Goal: Task Accomplishment & Management: Use online tool/utility

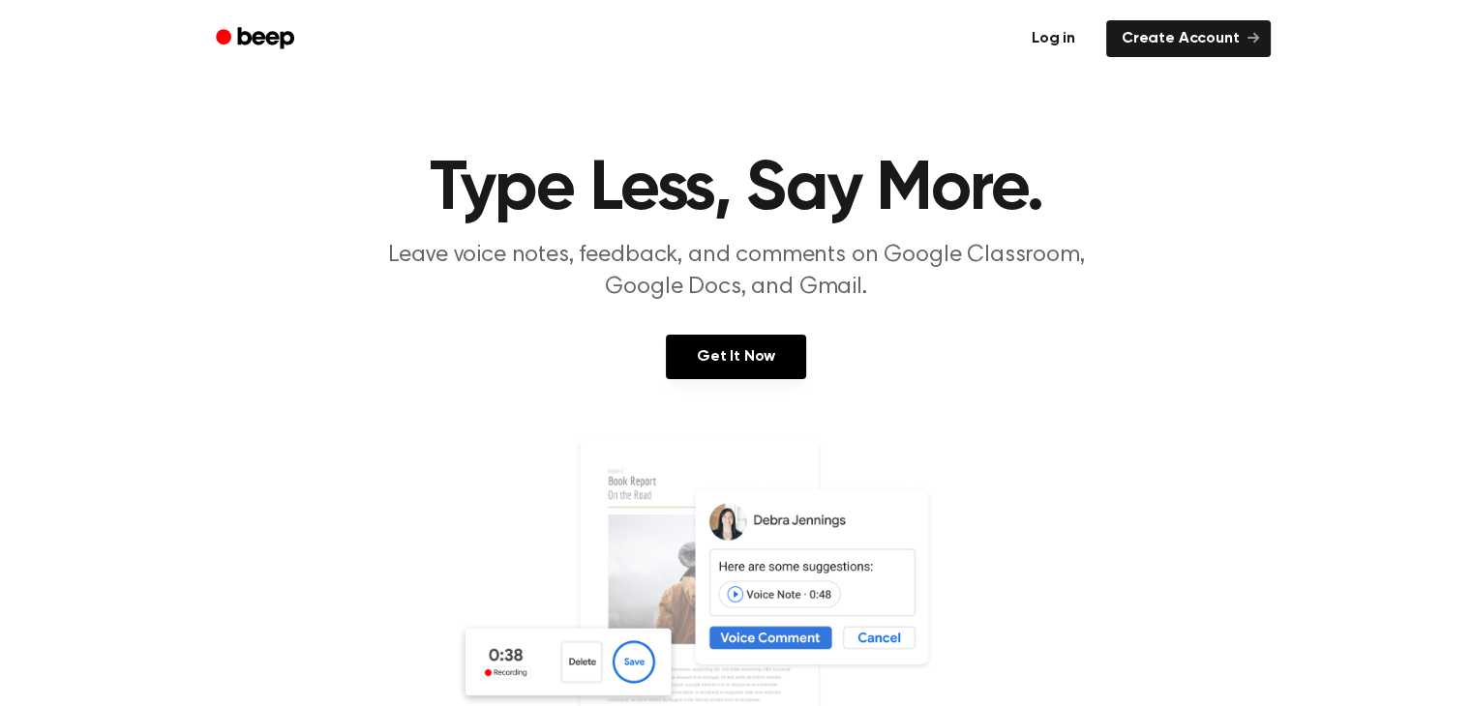
click at [1056, 37] on link "Log in" at bounding box center [1053, 38] width 82 height 45
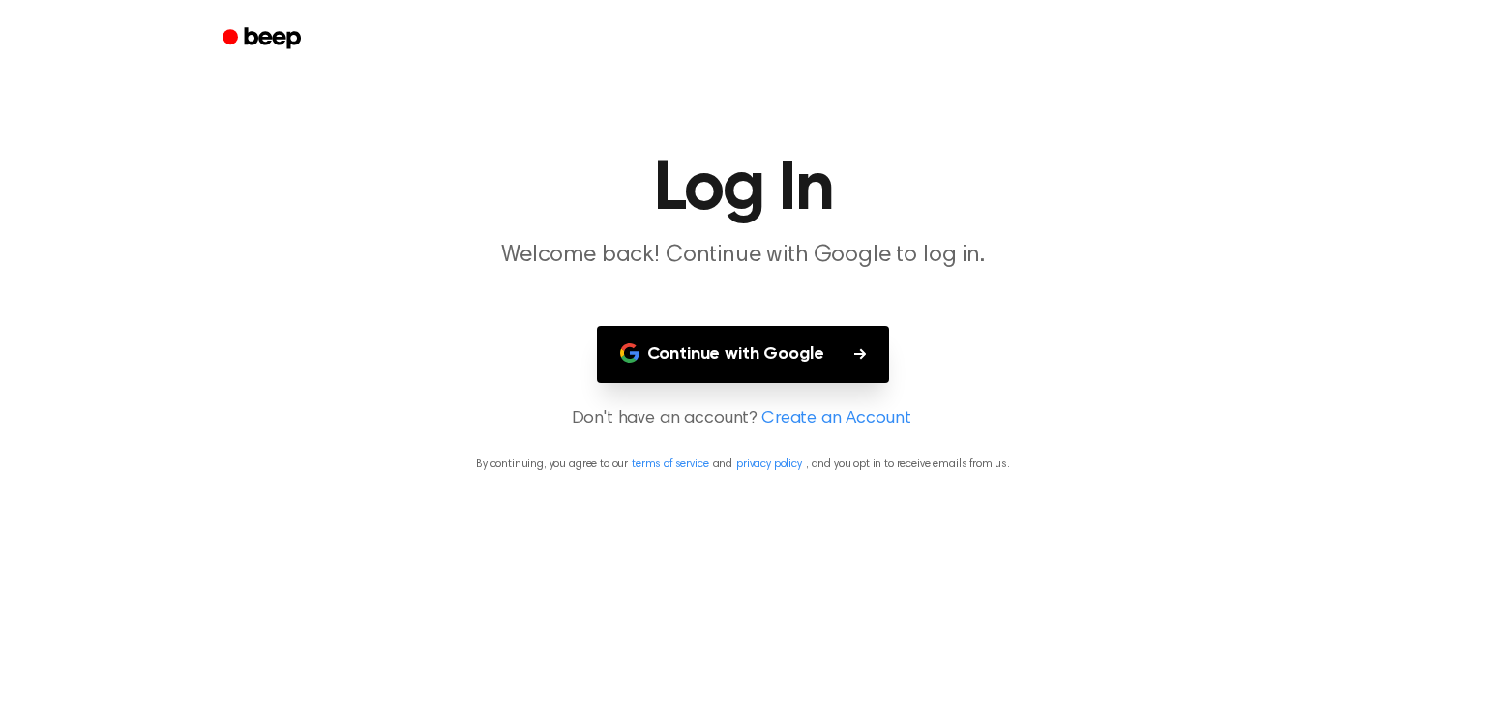
click at [823, 344] on button "Continue with Google" at bounding box center [743, 354] width 293 height 57
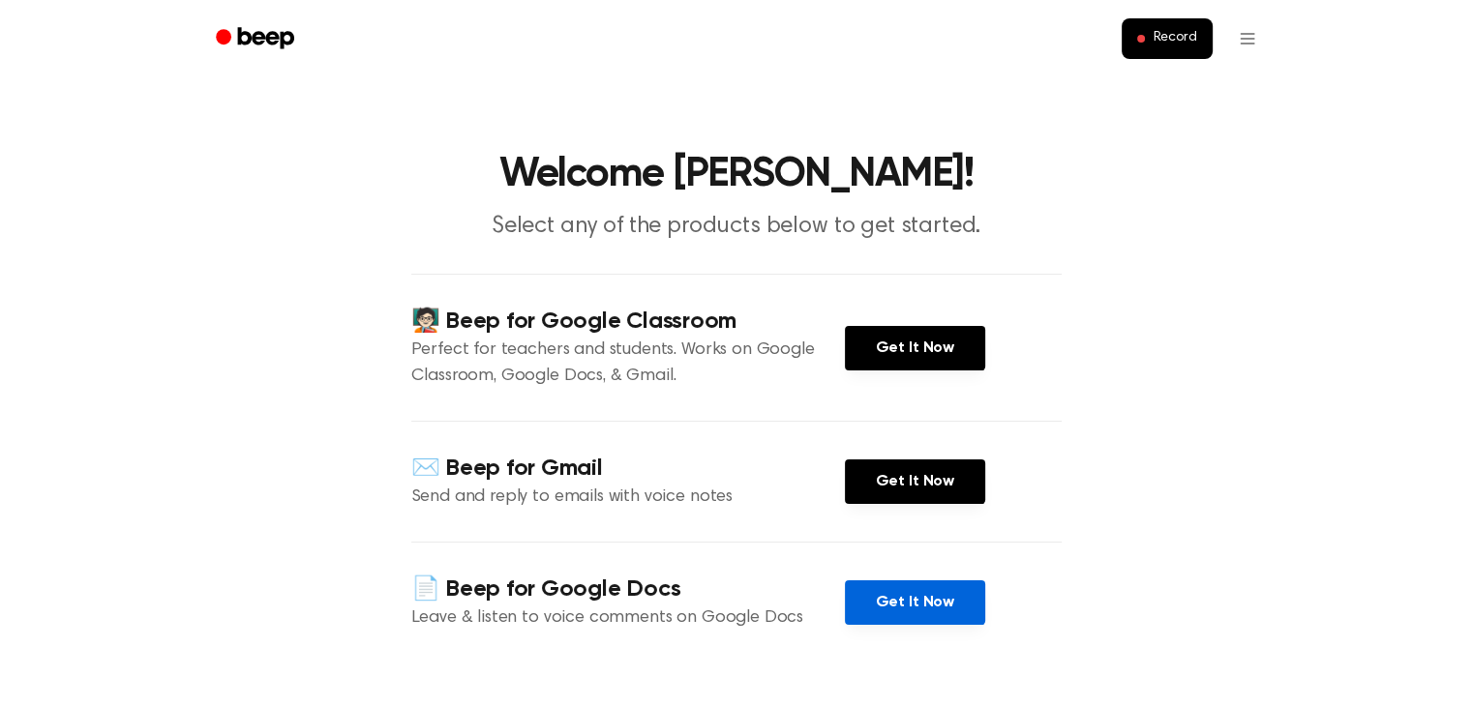
click at [899, 597] on link "Get It Now" at bounding box center [915, 603] width 140 height 45
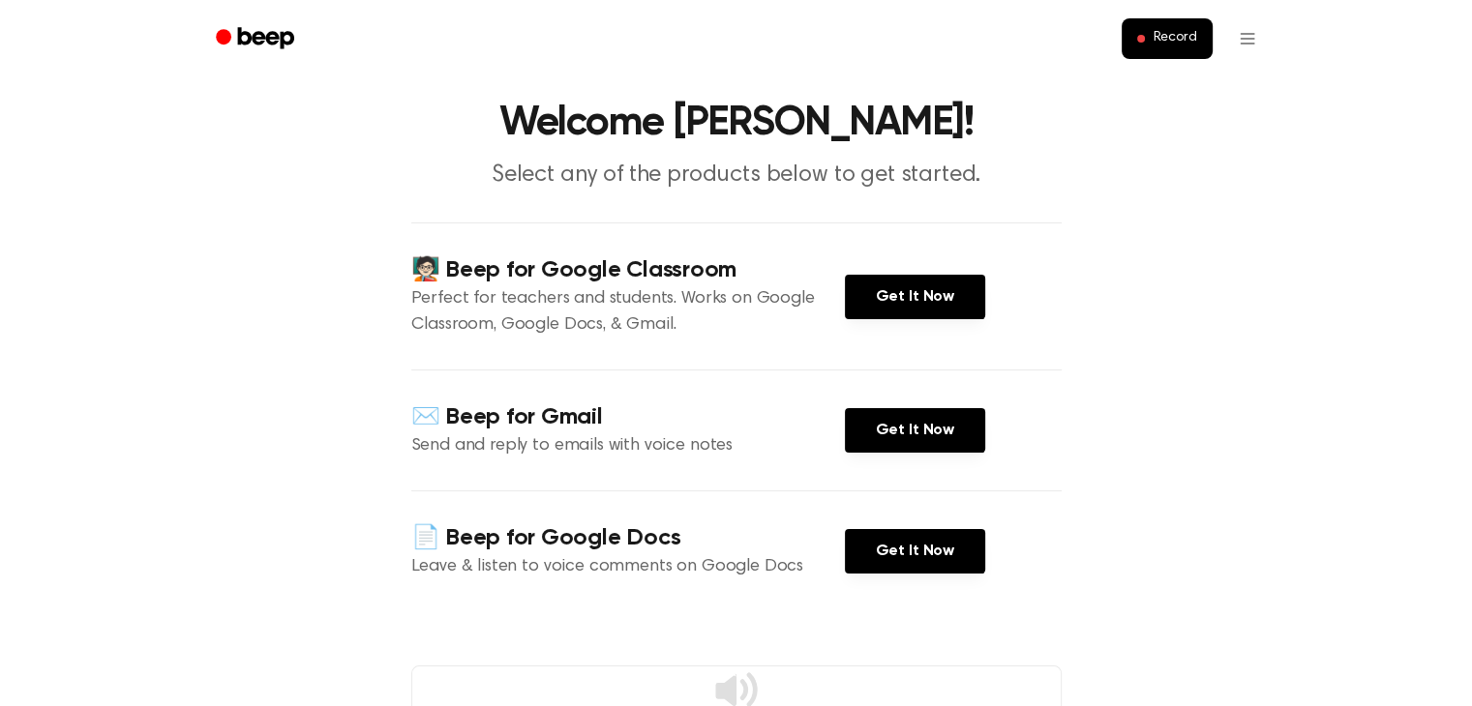
scroll to position [97, 0]
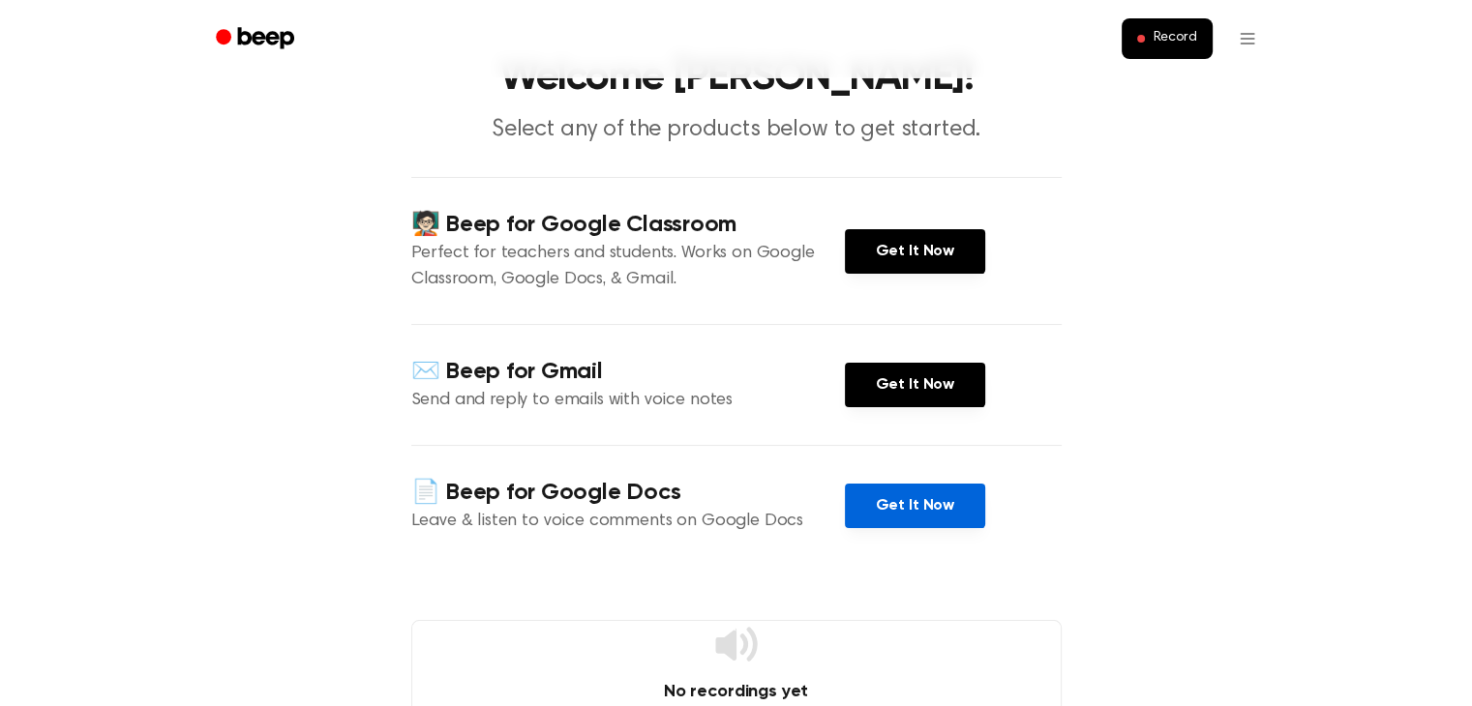
click at [902, 494] on link "Get It Now" at bounding box center [915, 506] width 140 height 45
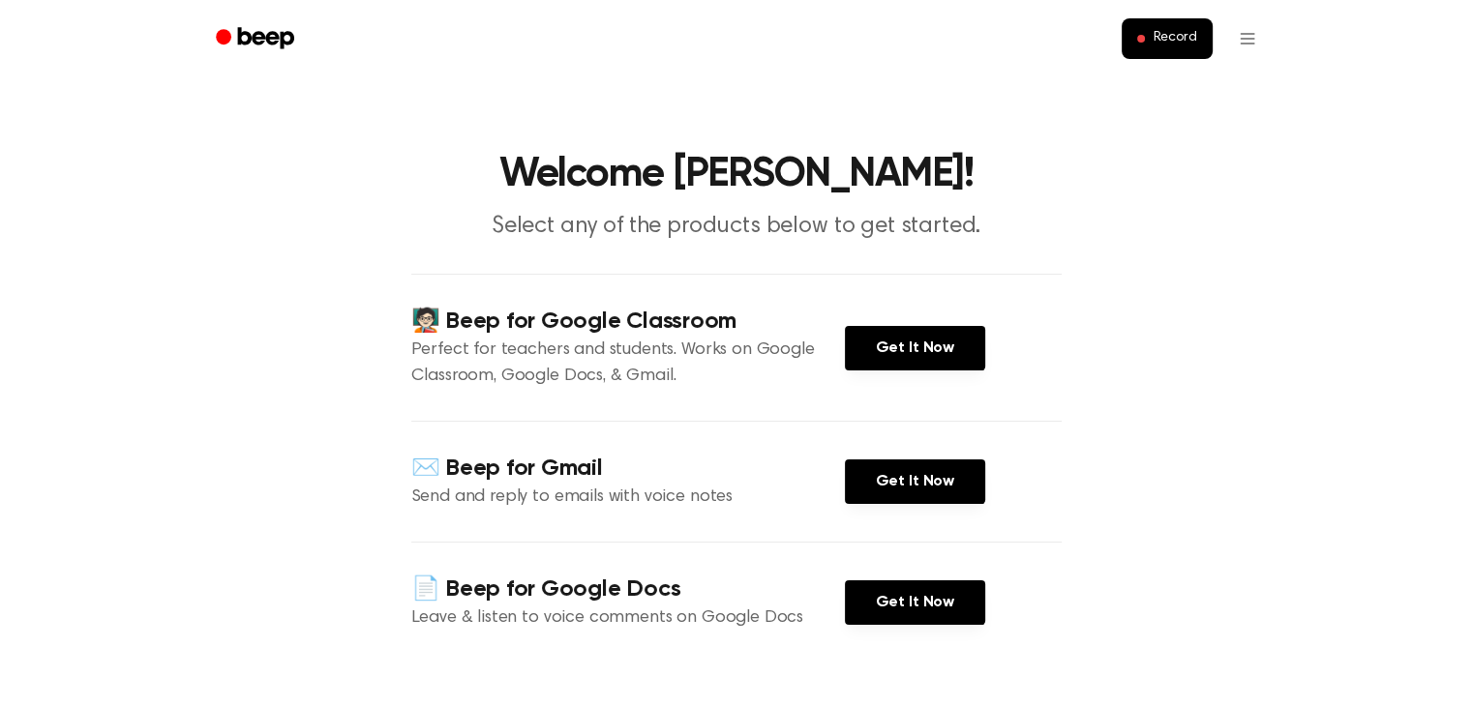
scroll to position [484, 0]
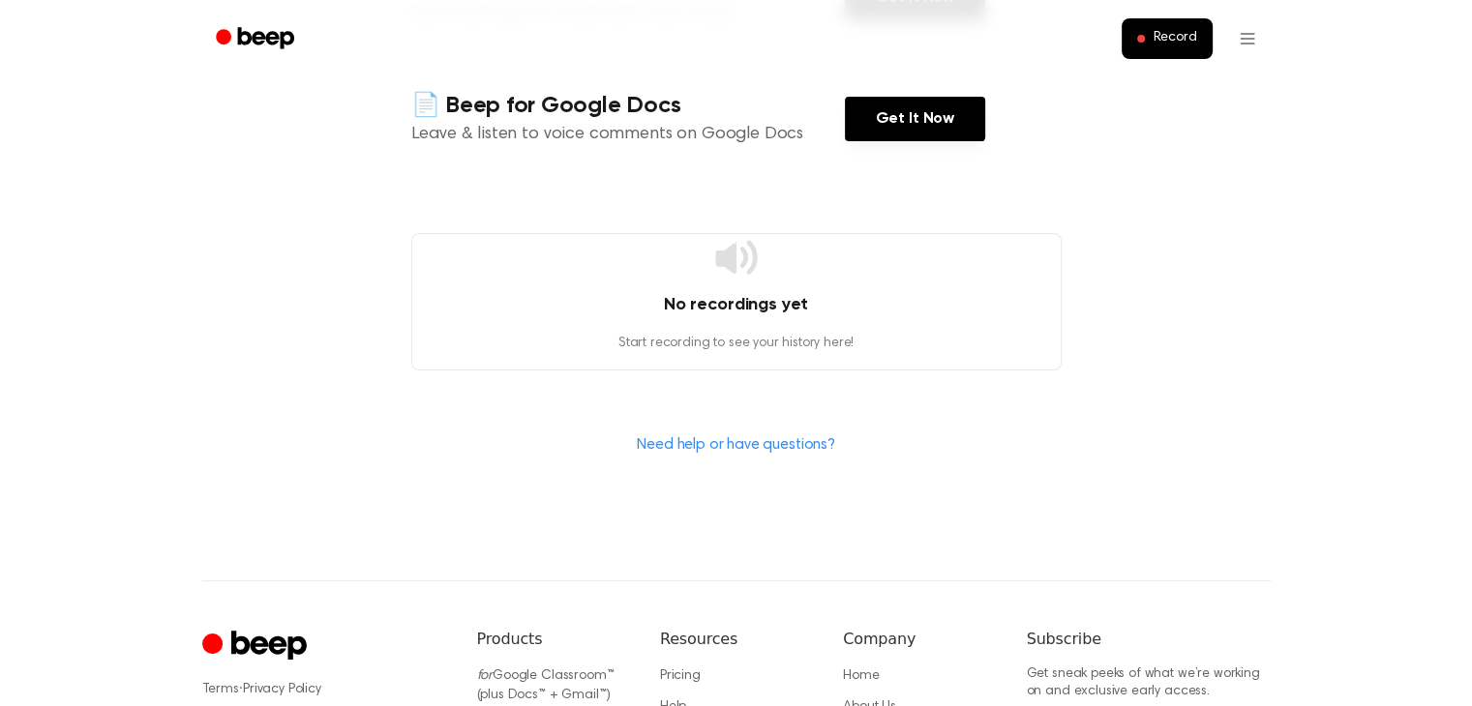
click at [797, 296] on h4 "No recordings yet" at bounding box center [736, 305] width 648 height 26
drag, startPoint x: 713, startPoint y: 294, endPoint x: 811, endPoint y: 361, distance: 118.4
click at [713, 295] on h4 "No recordings yet" at bounding box center [736, 305] width 648 height 26
click at [811, 361] on div "No recordings yet Start recording to see your history here!" at bounding box center [736, 301] width 650 height 137
click at [1241, 31] on html "Record Welcome Linh! Select any of the products below to get started. 🧑🏻‍🏫 Beep…" at bounding box center [736, 232] width 1472 height 1432
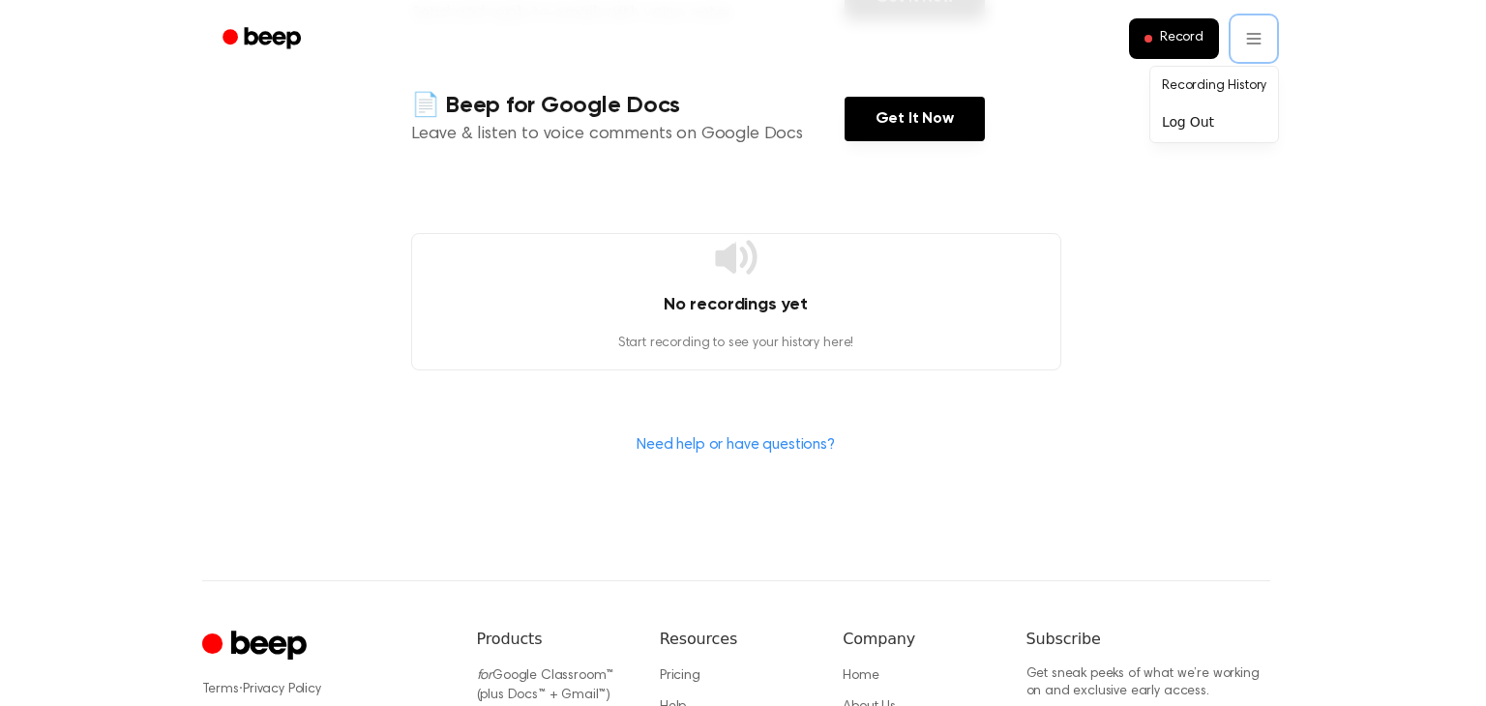
drag, startPoint x: 665, startPoint y: 356, endPoint x: 725, endPoint y: 336, distance: 63.3
click at [715, 339] on html "Record Welcome Linh! Select any of the products below to get started. 🧑🏻‍🏫 Beep…" at bounding box center [743, 232] width 1486 height 1432
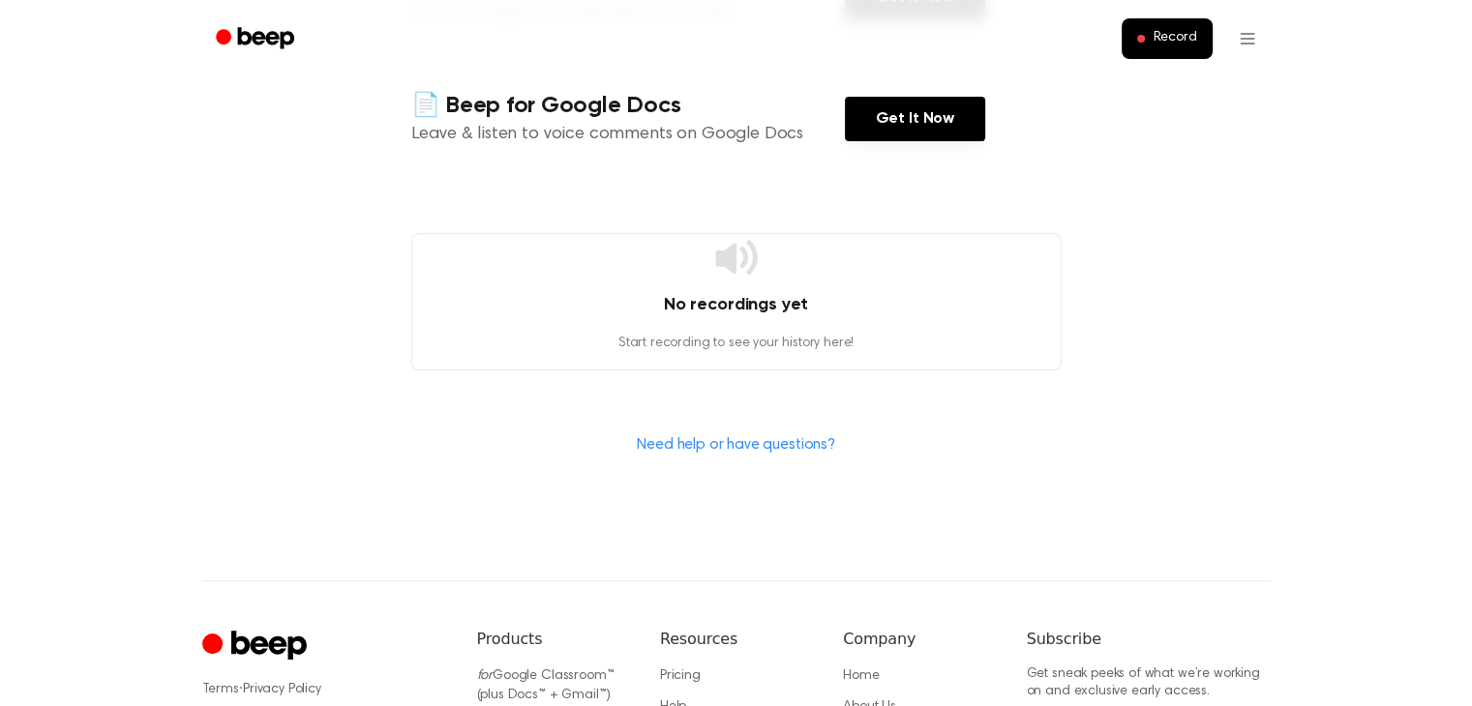
drag, startPoint x: 792, startPoint y: 275, endPoint x: 764, endPoint y: 274, distance: 28.1
click at [768, 275] on div "No recordings yet Start recording to see your history here!" at bounding box center [736, 301] width 650 height 137
drag, startPoint x: 745, startPoint y: 272, endPoint x: 973, endPoint y: 155, distance: 255.8
click at [758, 266] on icon at bounding box center [736, 257] width 46 height 46
click at [1145, 40] on span at bounding box center [1141, 39] width 8 height 8
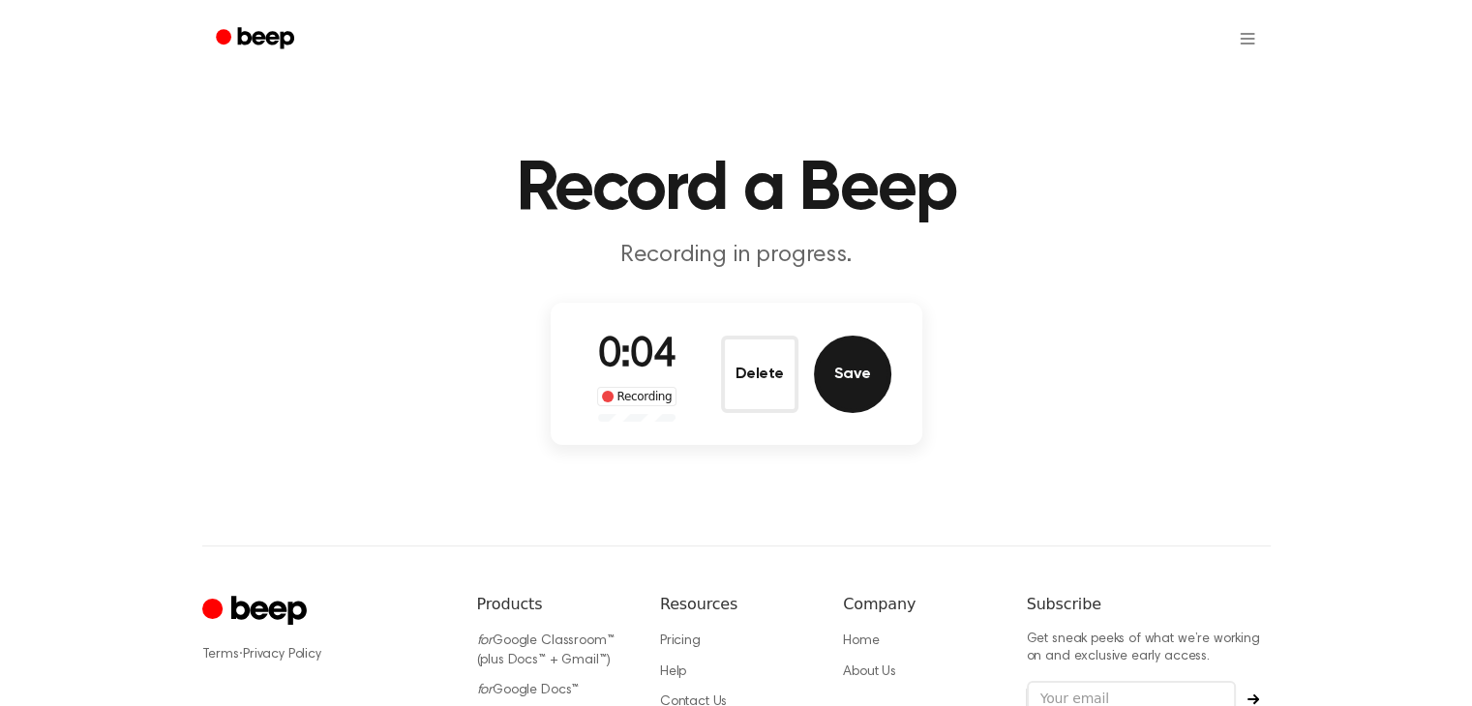
click at [844, 388] on button "Save" at bounding box center [852, 374] width 77 height 77
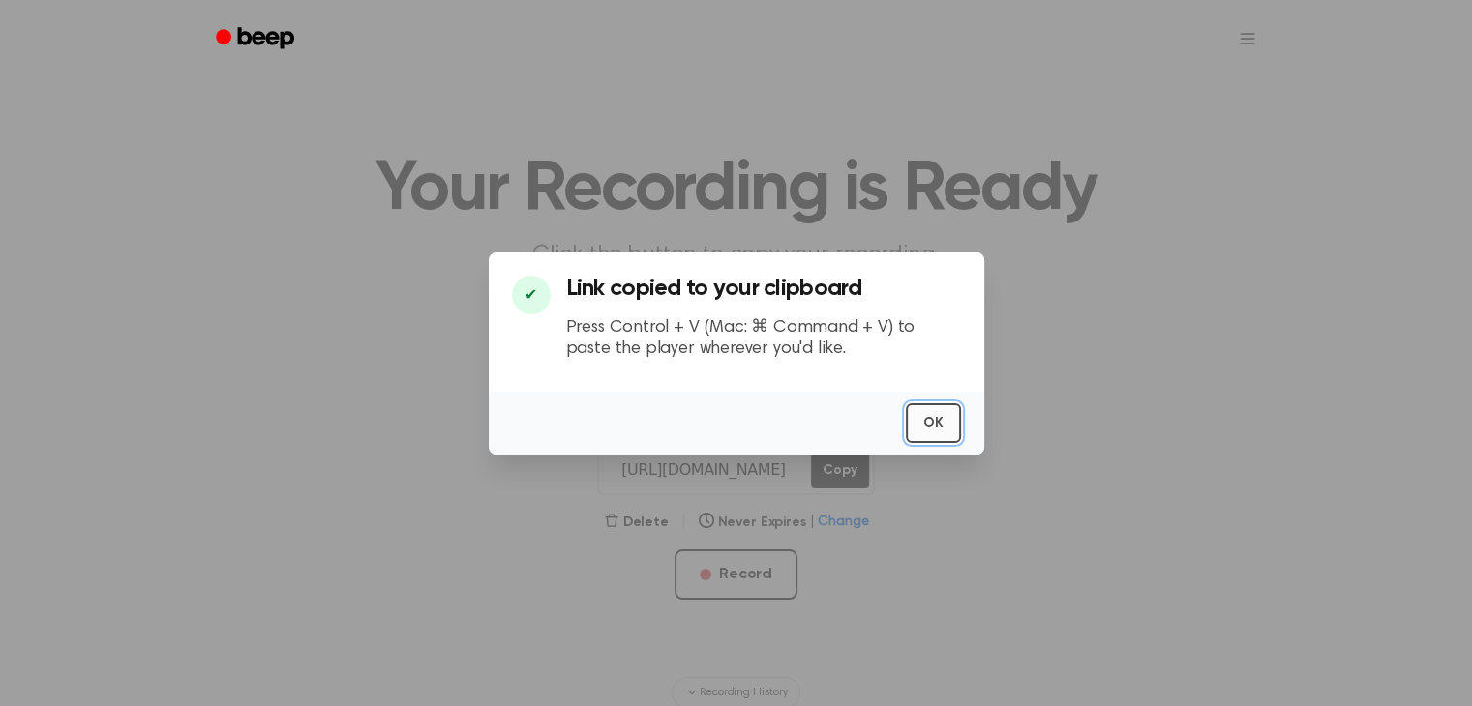
click at [936, 430] on button "OK" at bounding box center [933, 424] width 55 height 40
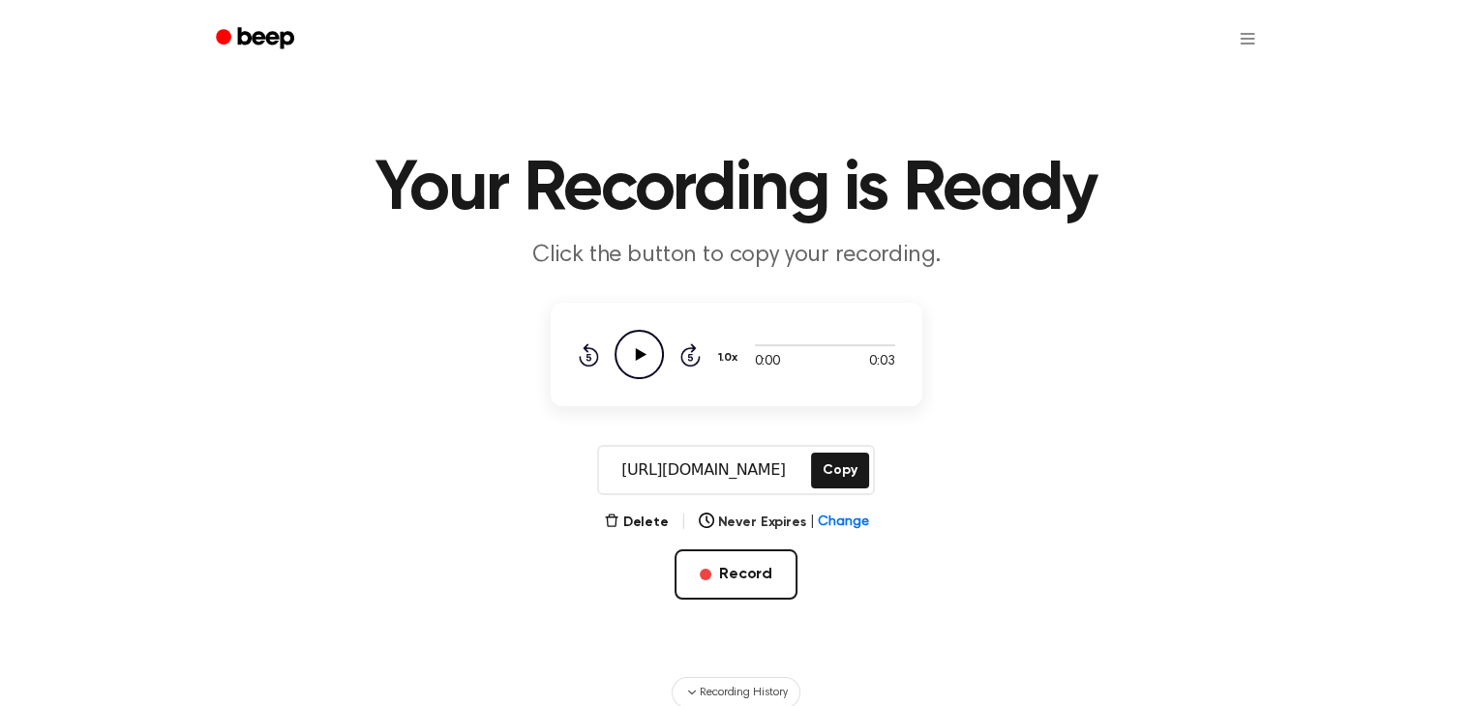
click at [634, 346] on icon "Play Audio" at bounding box center [638, 354] width 49 height 49
click at [789, 339] on div at bounding box center [825, 344] width 140 height 15
click at [785, 340] on div at bounding box center [825, 344] width 140 height 15
click at [635, 357] on icon at bounding box center [639, 354] width 9 height 13
click at [635, 357] on icon "Play Audio" at bounding box center [638, 354] width 49 height 49
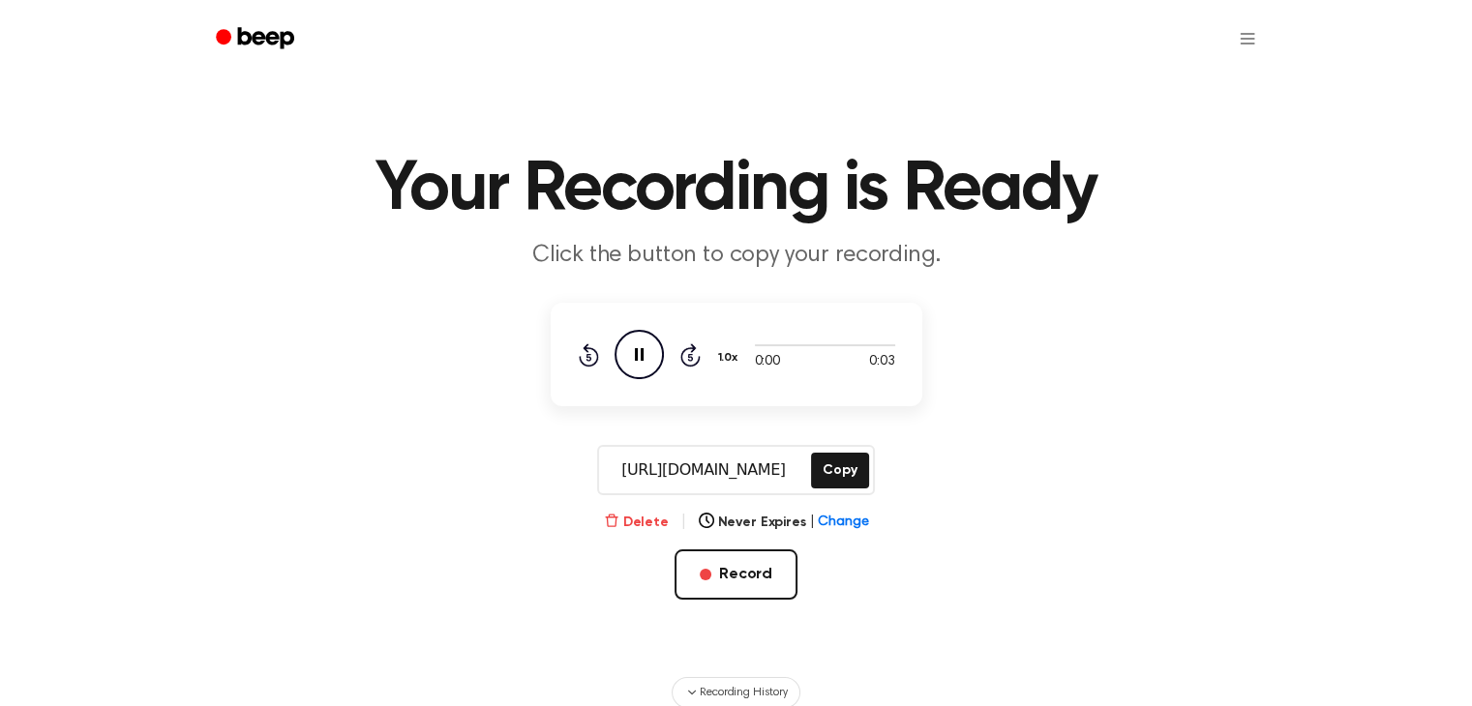
click at [630, 513] on button "Delete" at bounding box center [636, 523] width 65 height 20
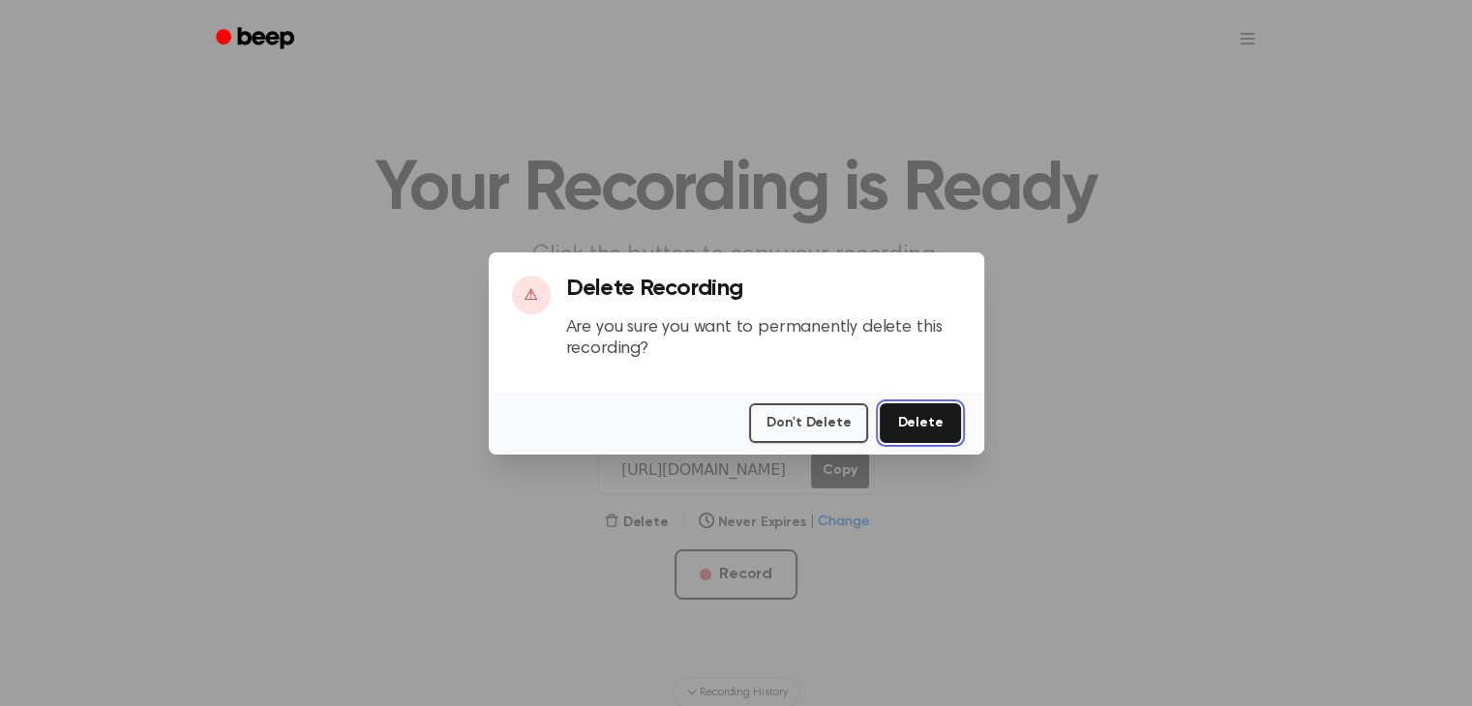
click at [952, 430] on button "Delete" at bounding box center [920, 424] width 80 height 40
click at [944, 429] on button "Delete" at bounding box center [920, 424] width 80 height 40
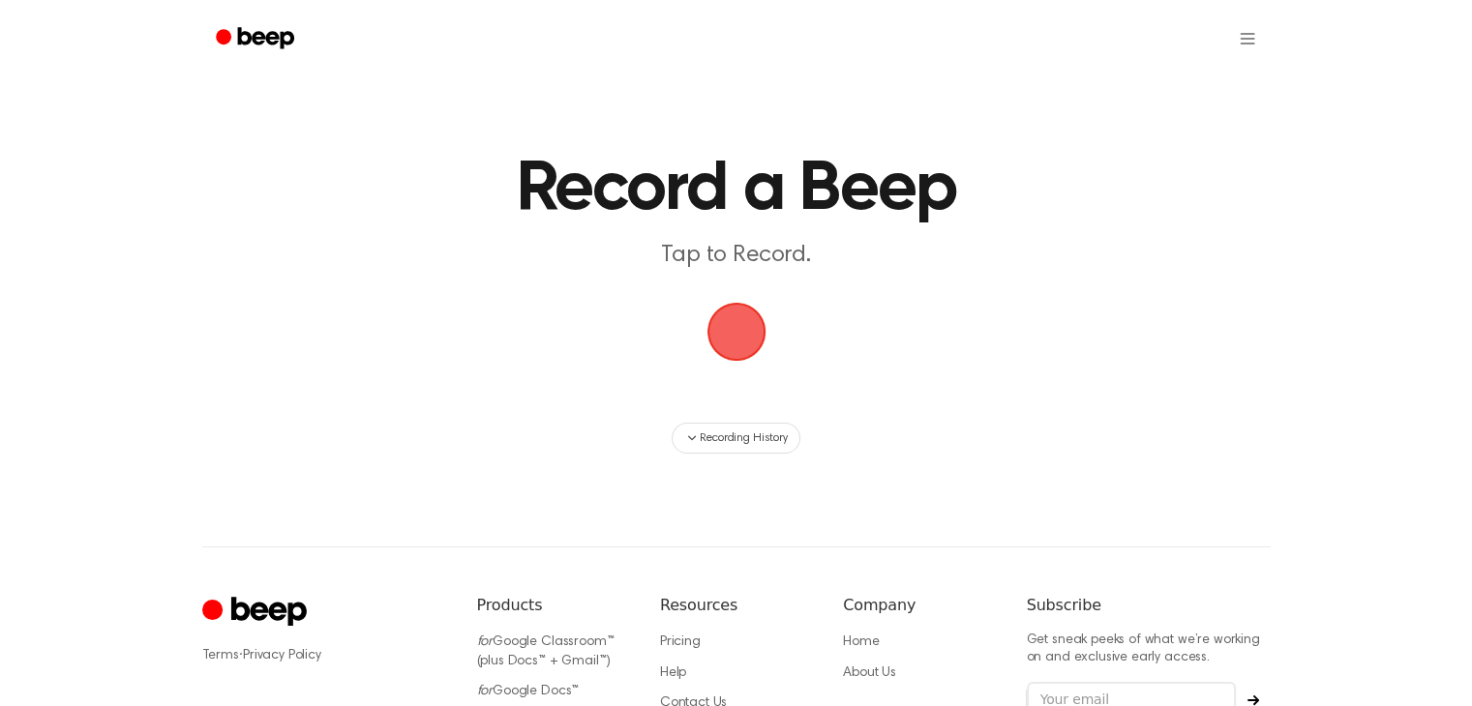
click at [741, 349] on span "button" at bounding box center [736, 332] width 54 height 54
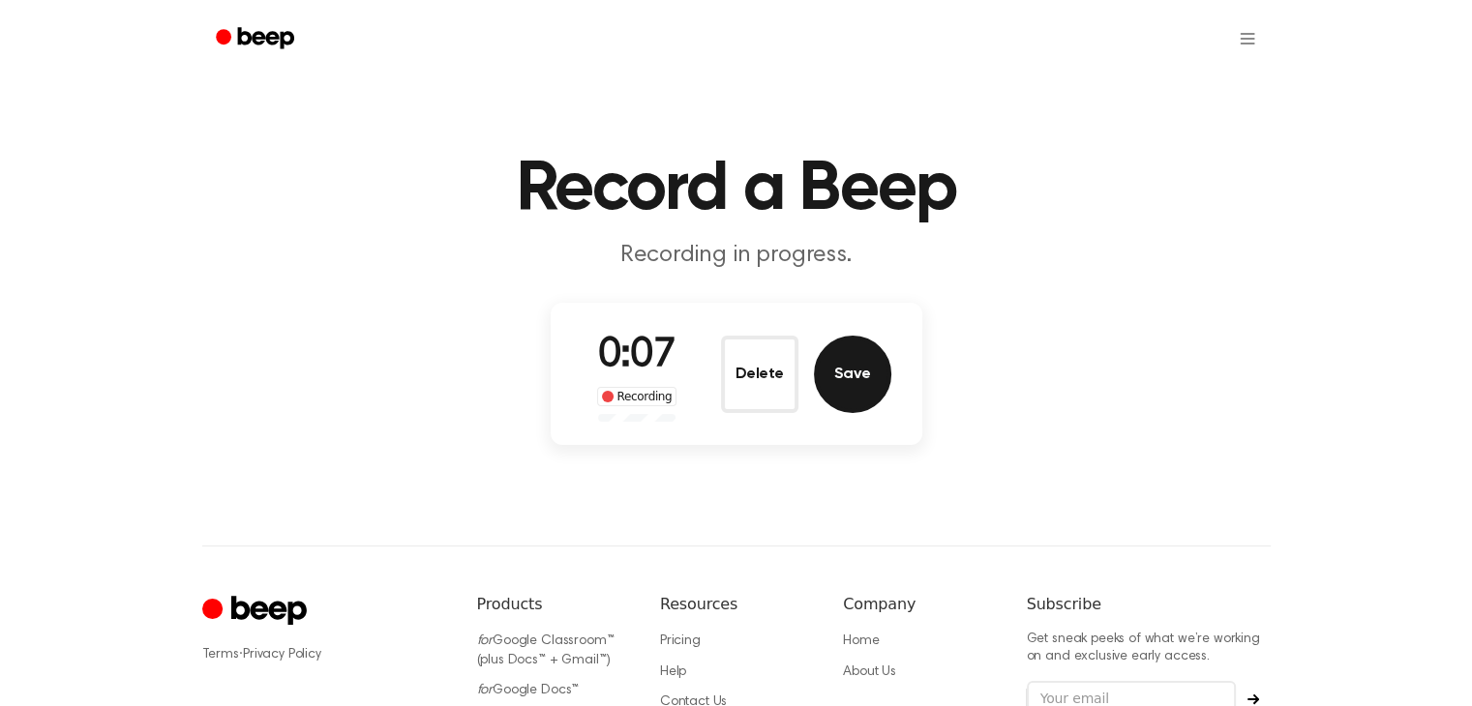
click at [848, 365] on button "Save" at bounding box center [852, 374] width 77 height 77
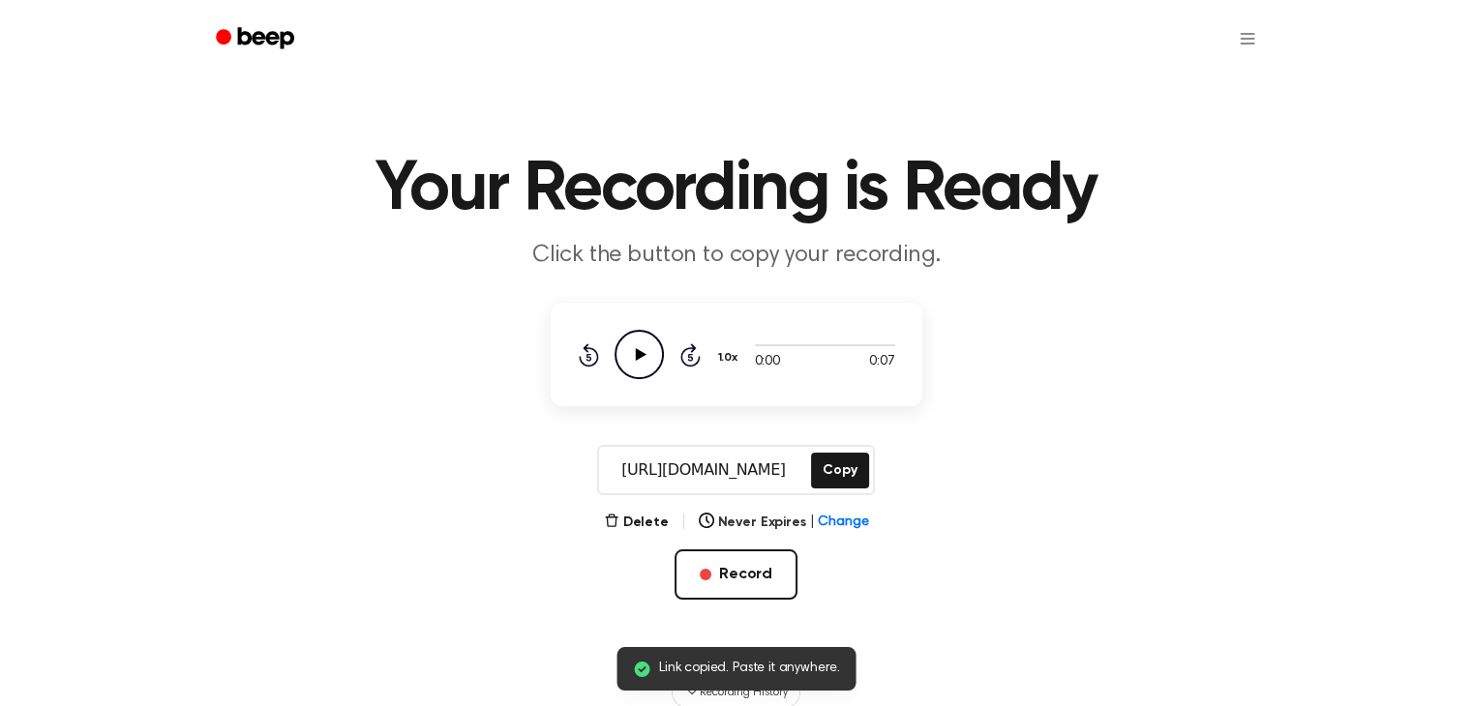
click at [644, 341] on icon "Play Audio" at bounding box center [638, 354] width 49 height 49
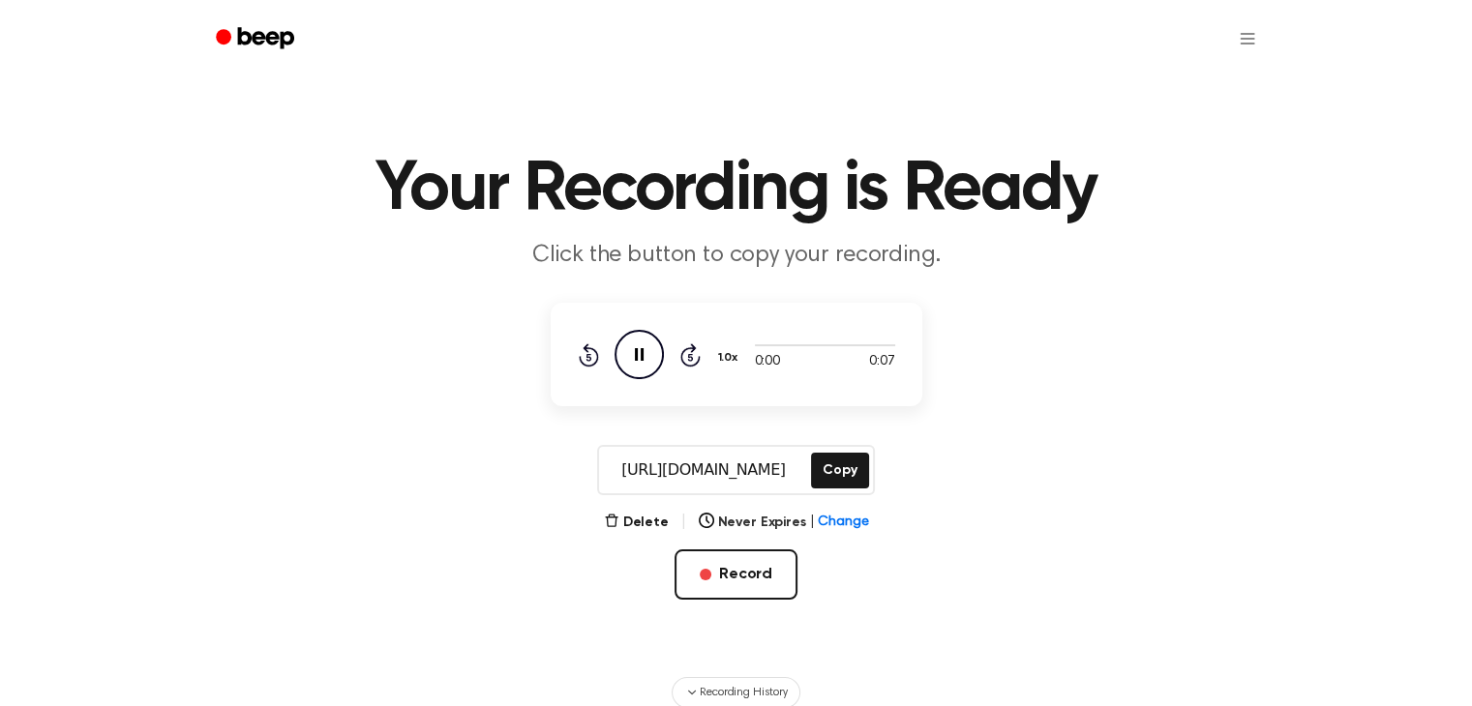
click at [677, 354] on div "Rewind 5 seconds Pause Audio Skip 5 seconds" at bounding box center [639, 354] width 123 height 49
click at [688, 355] on icon at bounding box center [689, 357] width 5 height 8
click at [697, 347] on icon "Skip 5 seconds" at bounding box center [689, 355] width 21 height 25
click at [654, 355] on icon "Pause Audio" at bounding box center [638, 354] width 49 height 49
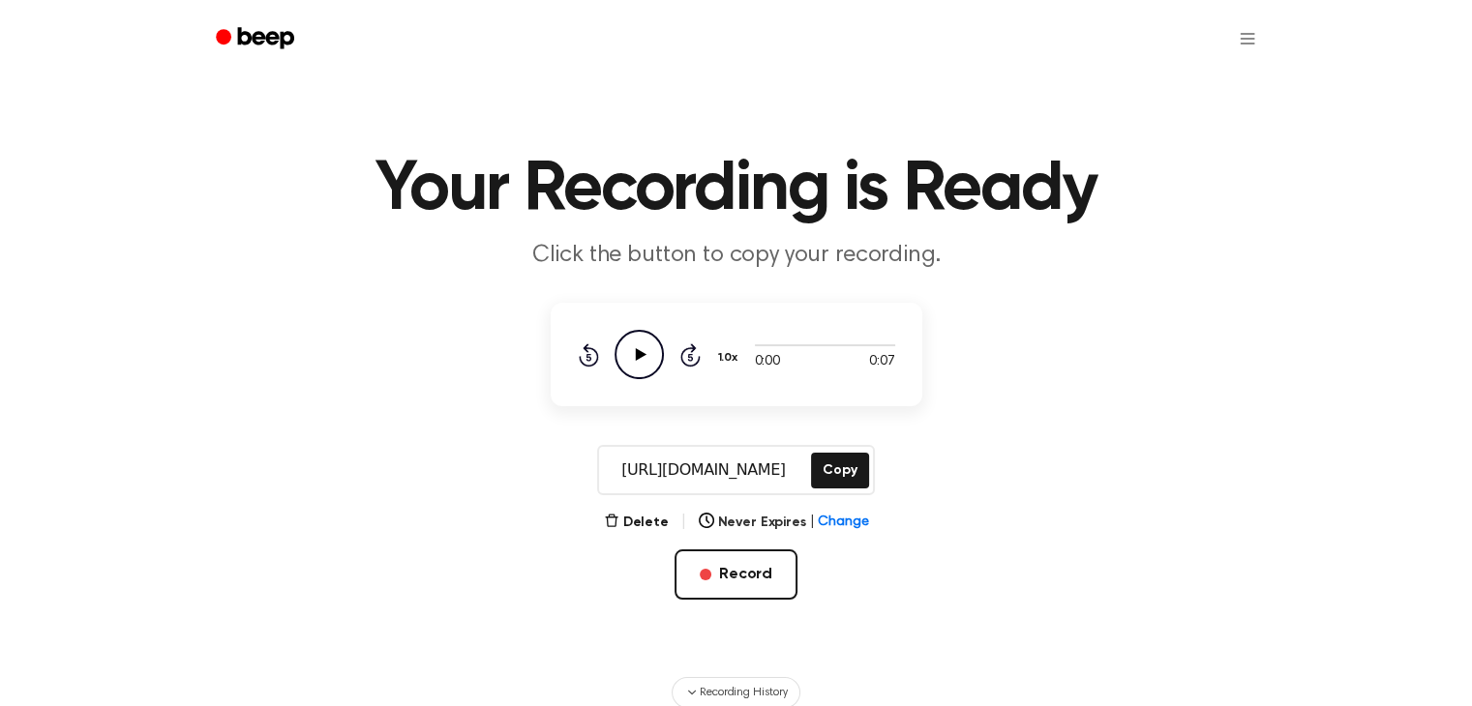
click at [652, 355] on icon "Play Audio" at bounding box center [638, 354] width 49 height 49
click at [747, 340] on div "0:00 0:07 1.0x Rewind 5 seconds Pause Audio Skip 5 seconds" at bounding box center [736, 354] width 317 height 49
click at [770, 334] on div "0:00 0:07 1.0x Rewind 5 seconds Pause Audio Skip 5 seconds" at bounding box center [736, 354] width 317 height 49
click at [778, 340] on div at bounding box center [825, 344] width 140 height 15
click at [785, 343] on div at bounding box center [825, 344] width 140 height 15
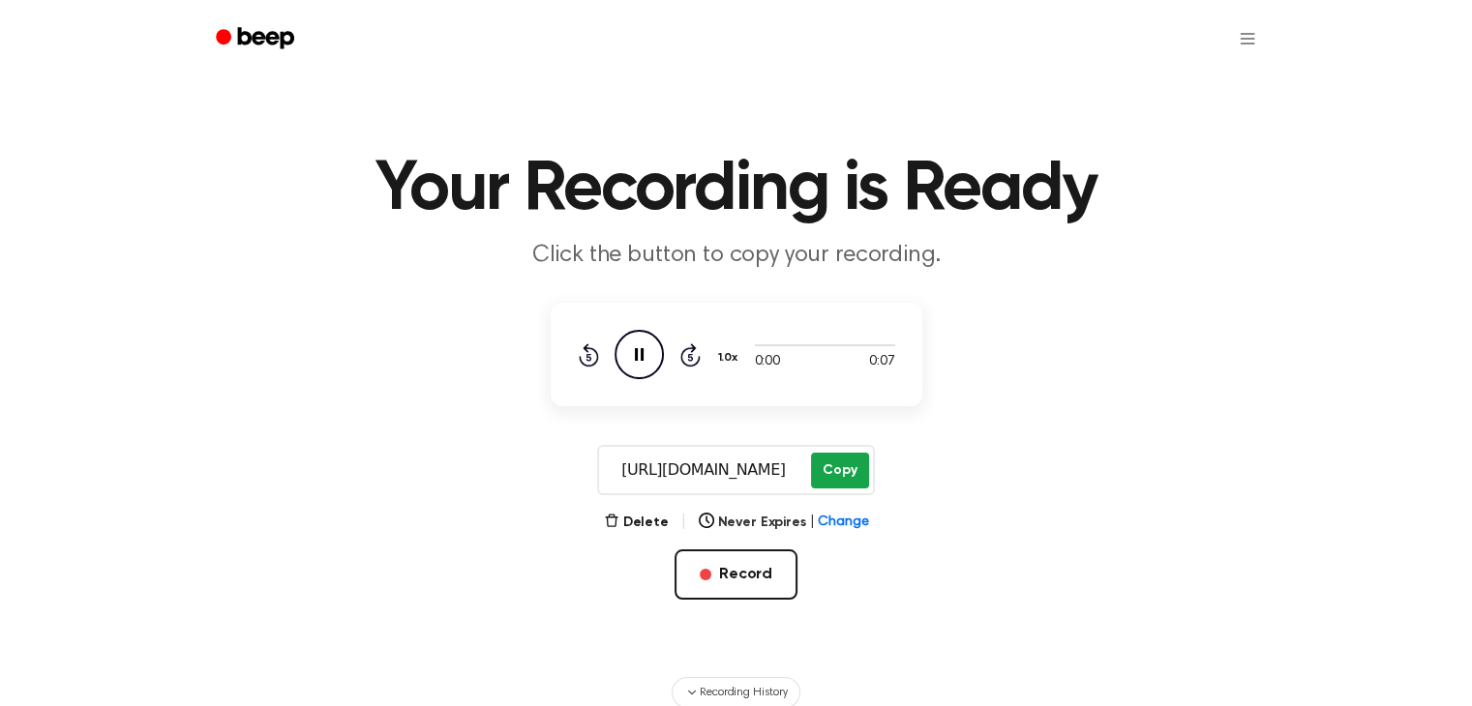
click at [852, 479] on button "Copy" at bounding box center [839, 471] width 57 height 36
click at [592, 511] on div "Delete | Never Expires | Change Record" at bounding box center [737, 586] width 372 height 151
click at [630, 524] on button "Delete" at bounding box center [636, 523] width 65 height 20
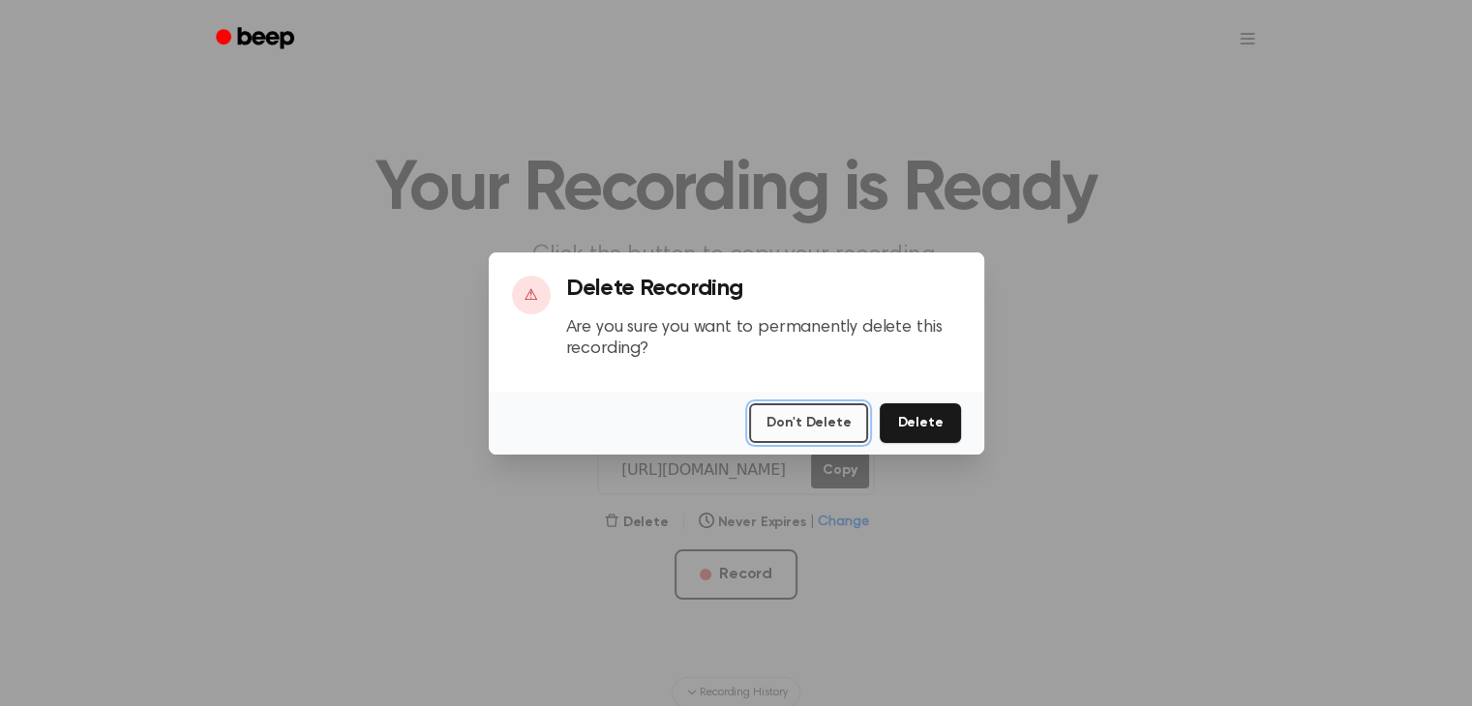
click at [842, 415] on button "Don't Delete" at bounding box center [808, 424] width 119 height 40
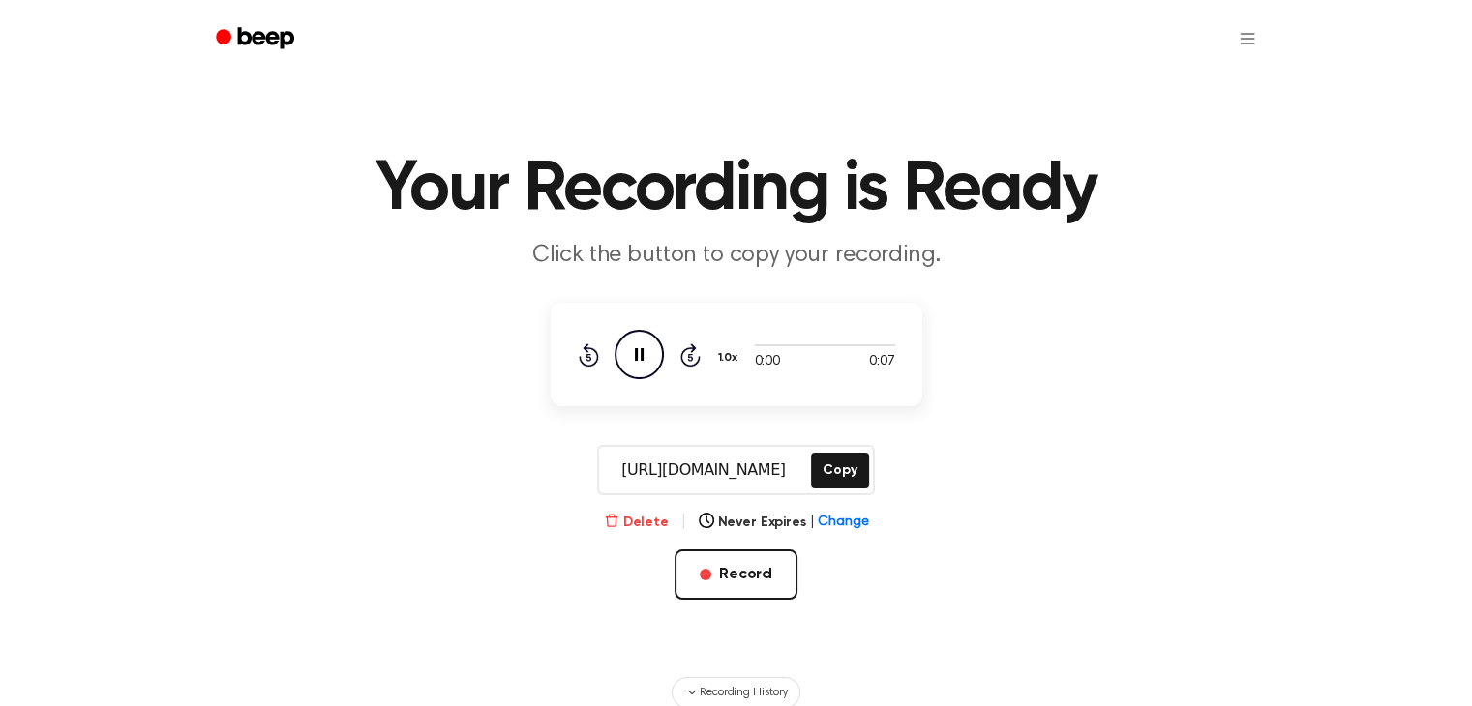
click at [619, 519] on icon "button" at bounding box center [611, 520] width 15 height 15
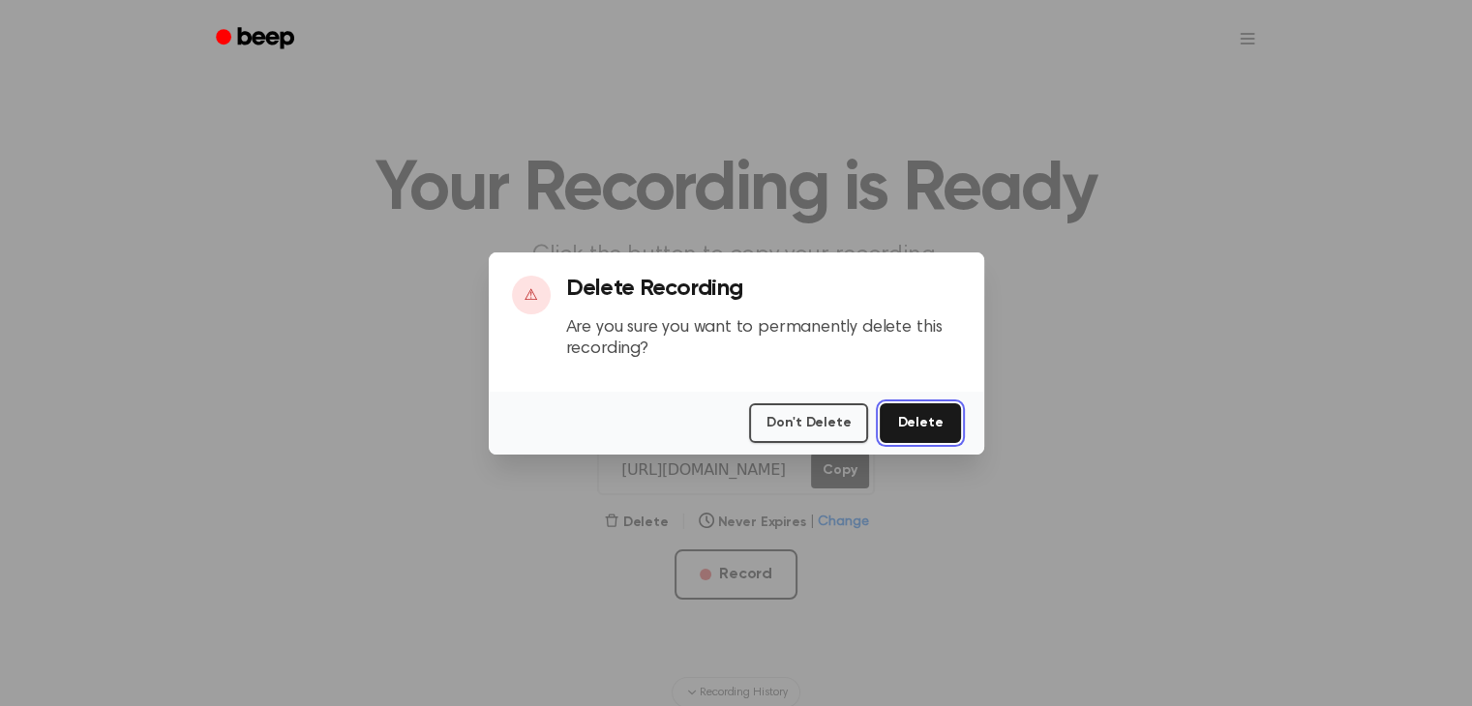
click at [938, 423] on button "Delete" at bounding box center [920, 424] width 80 height 40
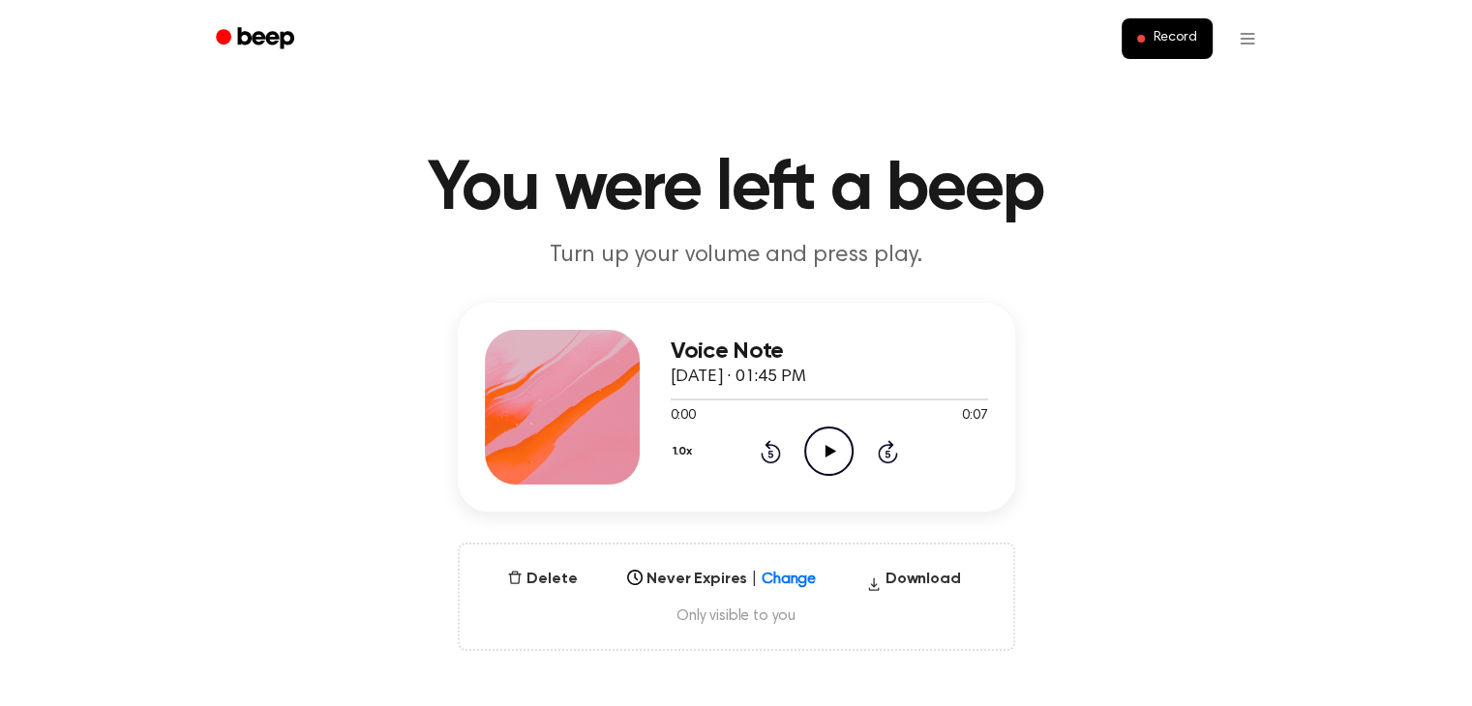
click at [836, 450] on icon "Play Audio" at bounding box center [828, 451] width 49 height 49
click at [830, 456] on icon "Play Audio" at bounding box center [828, 451] width 49 height 49
click at [830, 455] on icon at bounding box center [828, 451] width 9 height 13
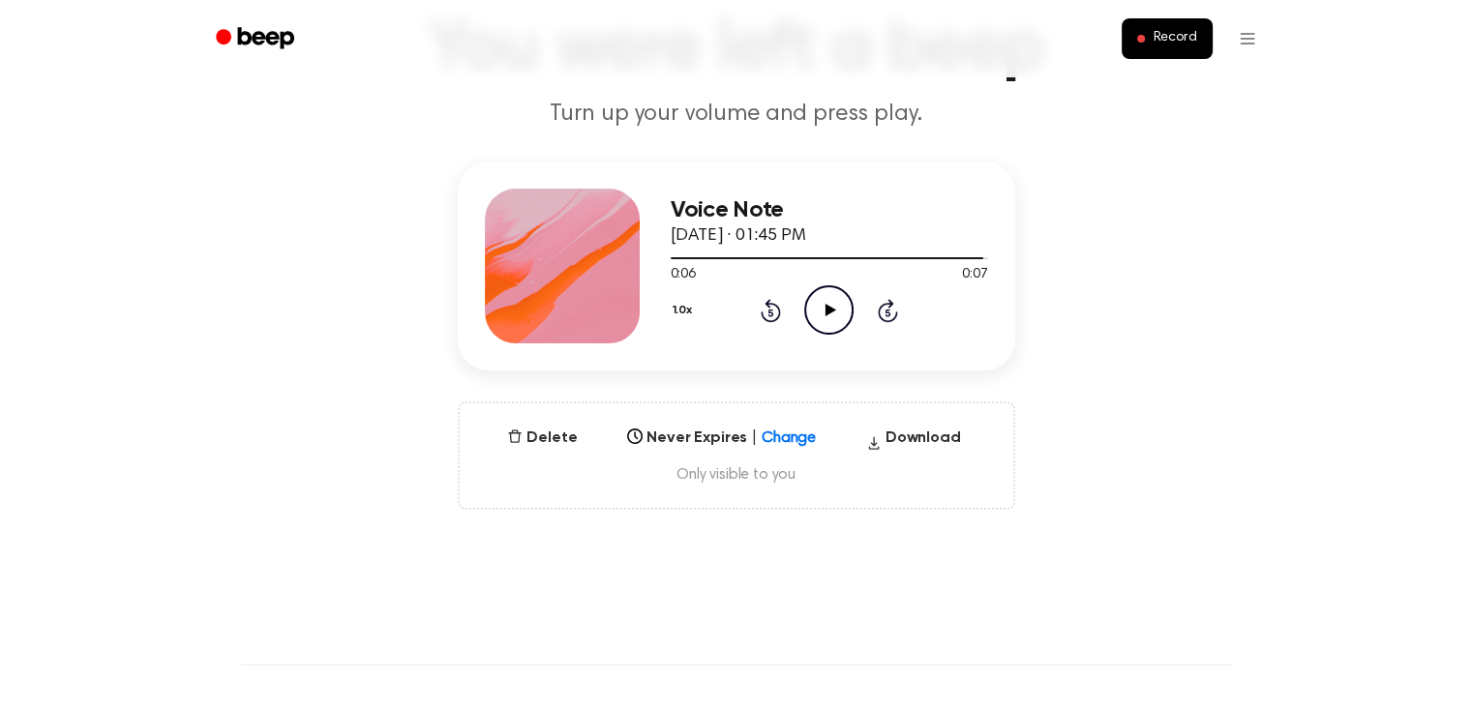
scroll to position [97, 0]
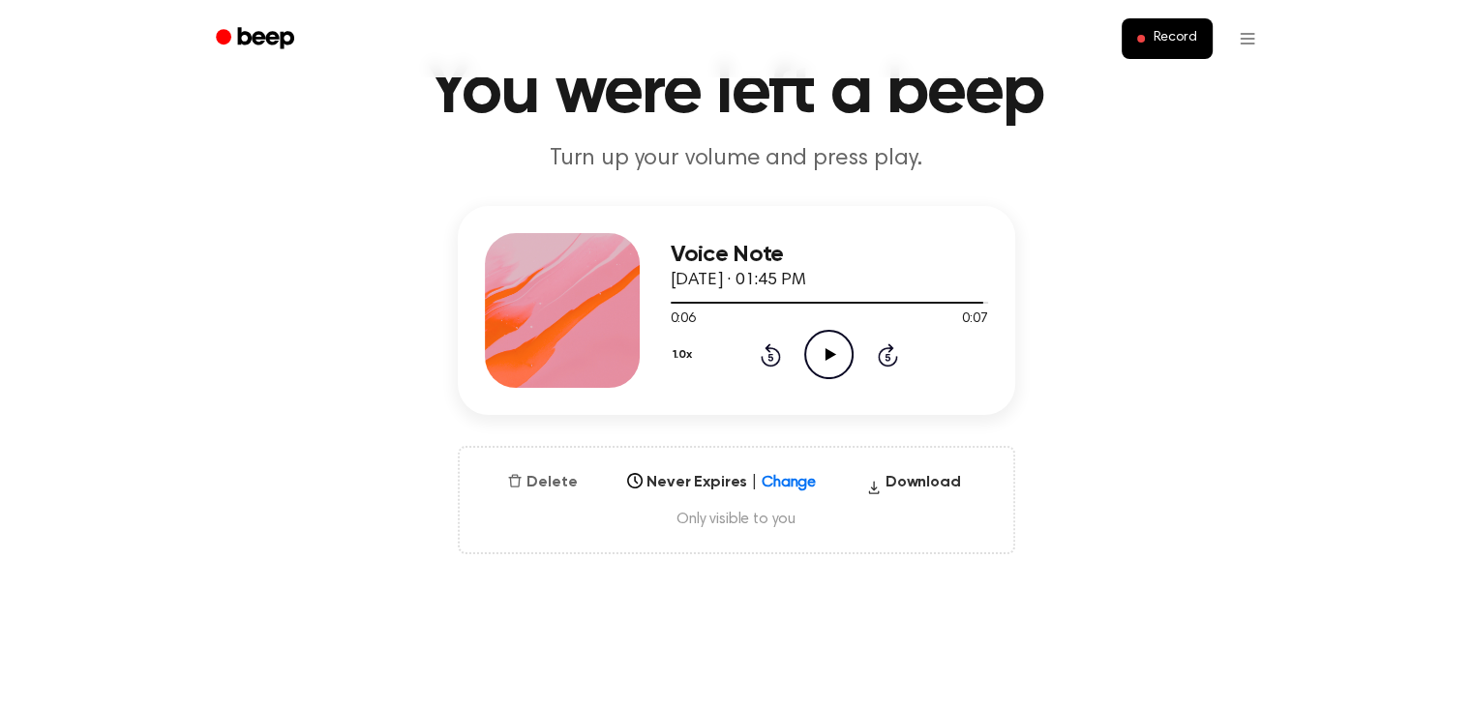
click at [523, 480] on icon "button" at bounding box center [514, 480] width 15 height 15
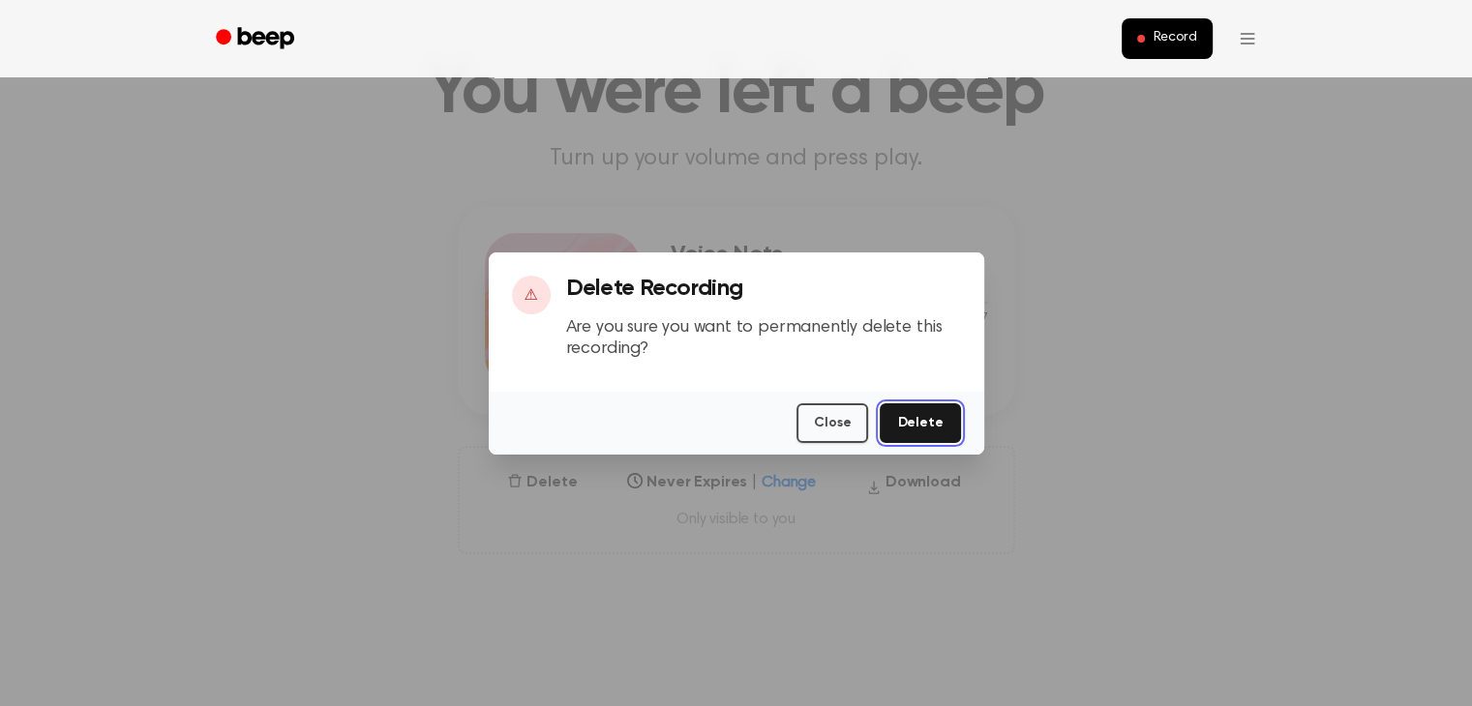
click at [925, 418] on button "Delete" at bounding box center [920, 424] width 80 height 40
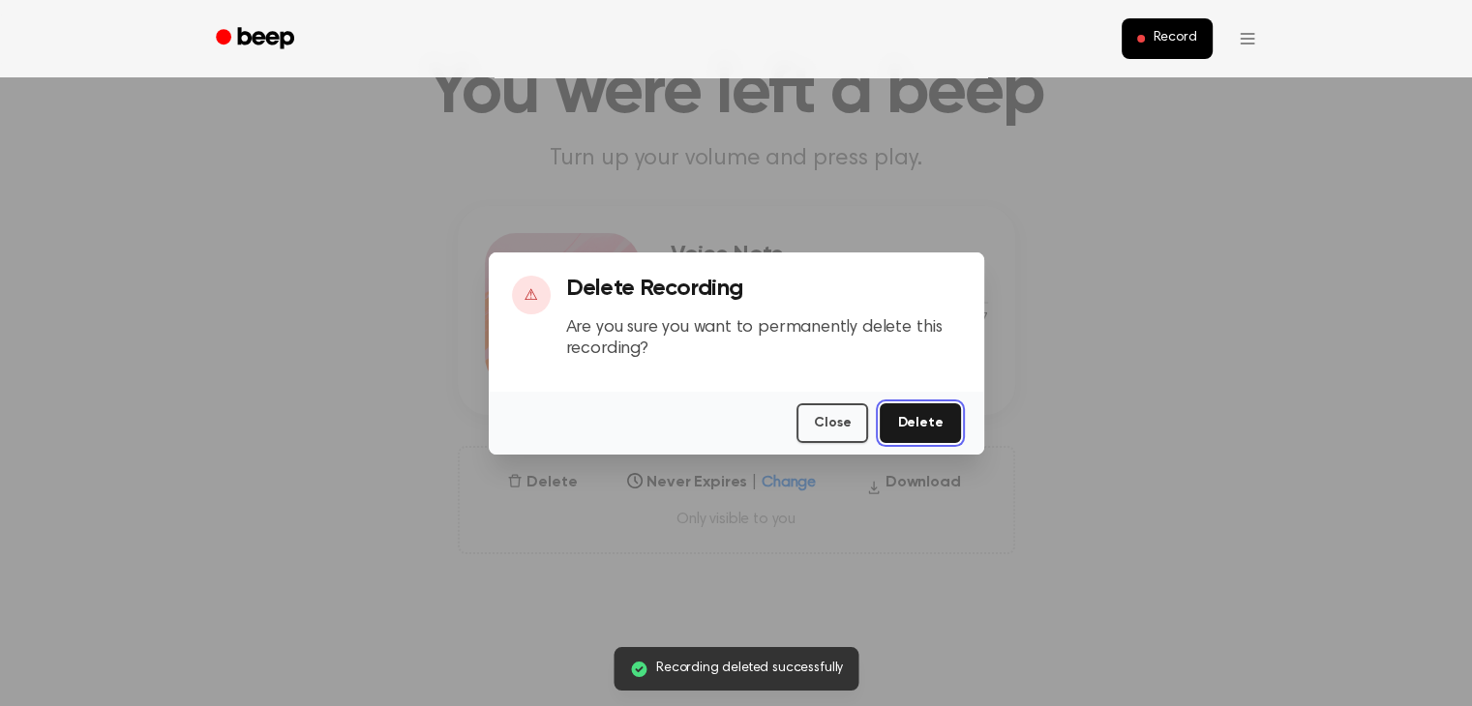
click at [919, 427] on button "Delete" at bounding box center [920, 424] width 80 height 40
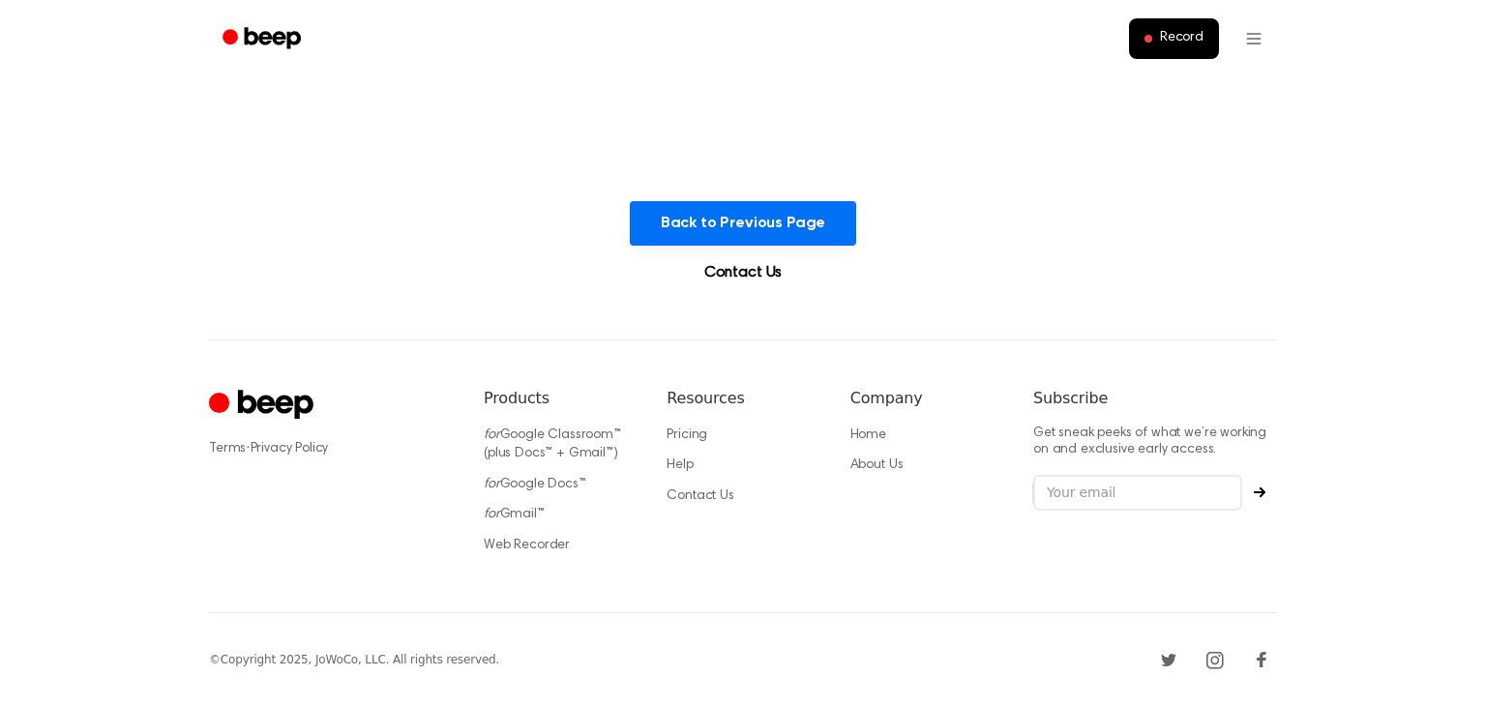
click at [919, 427] on div "Company Home About Us" at bounding box center [927, 477] width 152 height 180
click at [813, 224] on button "Back to Previous Page" at bounding box center [743, 223] width 227 height 45
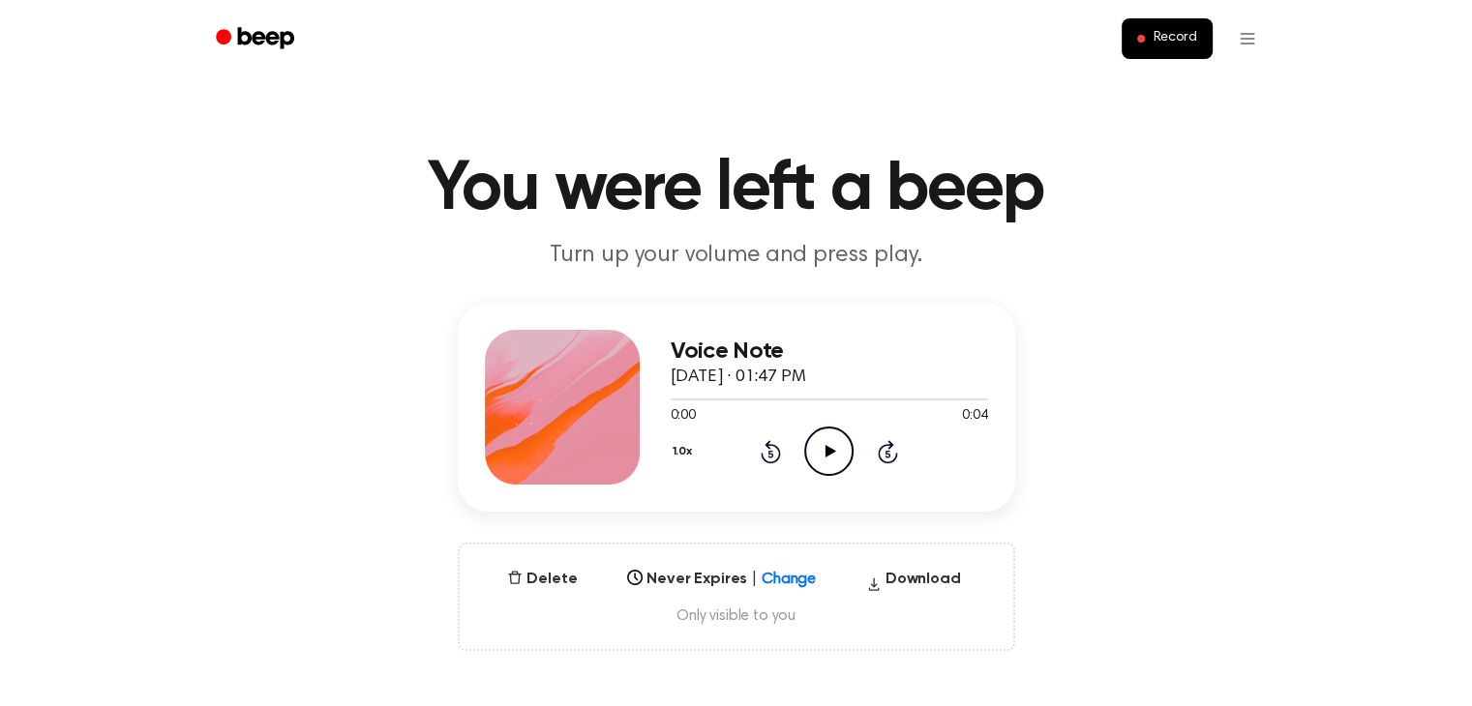
click at [824, 458] on icon "Play Audio" at bounding box center [828, 451] width 49 height 49
